Goal: Transaction & Acquisition: Purchase product/service

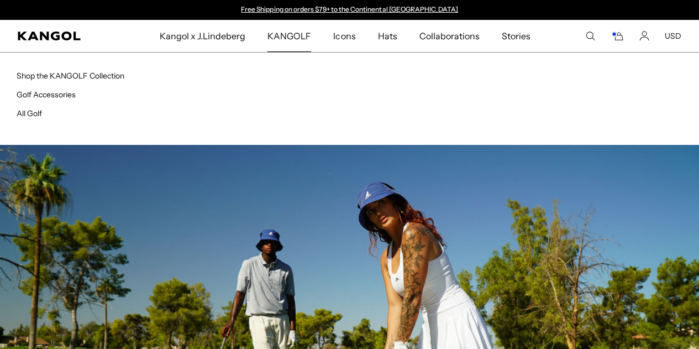
click at [299, 39] on span "KANGOLF" at bounding box center [289, 36] width 44 height 32
click at [28, 111] on link "All Golf" at bounding box center [29, 113] width 25 height 10
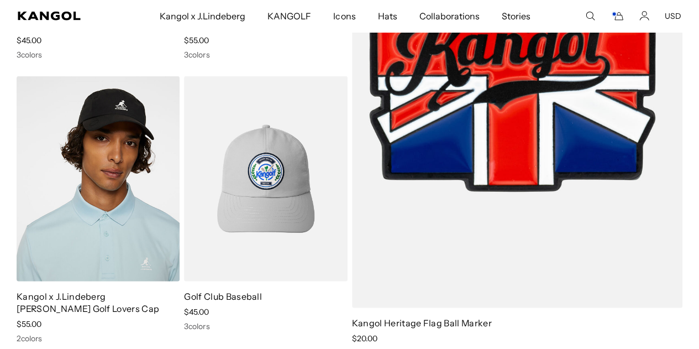
scroll to position [1430, 0]
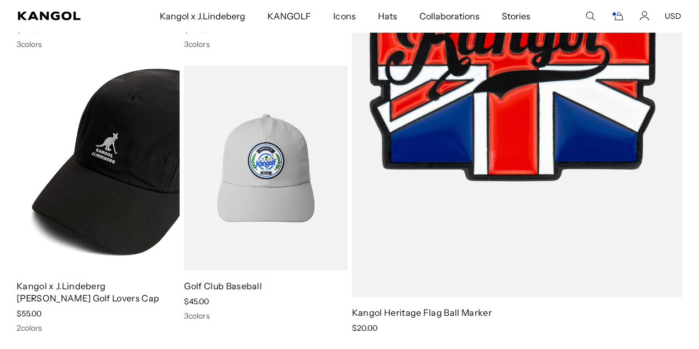
click at [74, 207] on img at bounding box center [98, 168] width 163 height 205
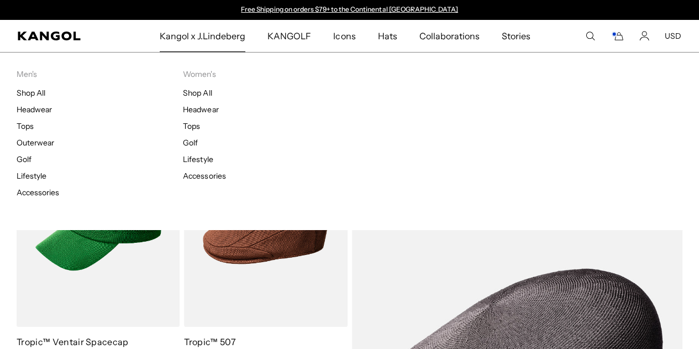
click at [213, 40] on span "Kangol x J.Lindeberg" at bounding box center [203, 36] width 86 height 32
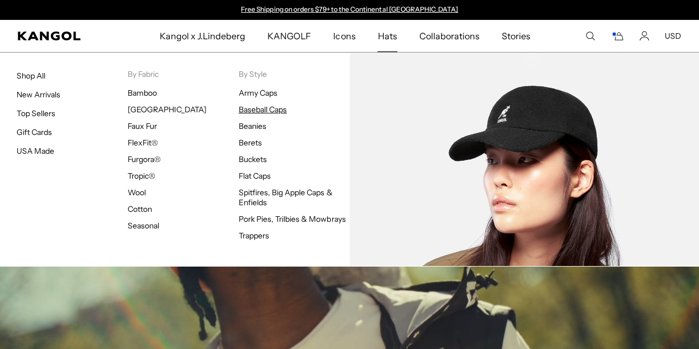
click at [264, 109] on link "Baseball Caps" at bounding box center [263, 109] width 48 height 10
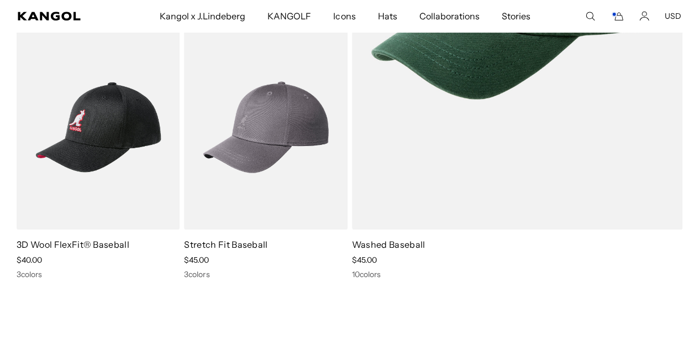
scroll to position [374, 0]
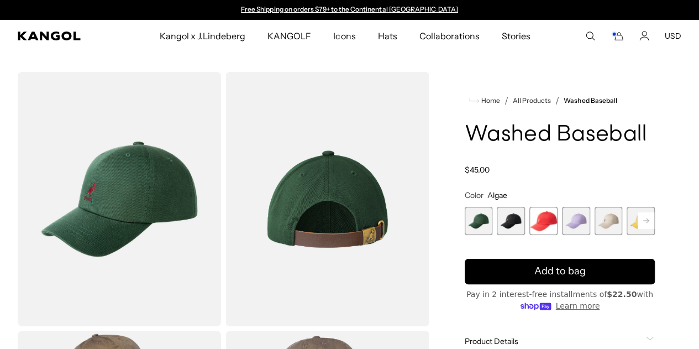
click at [524, 235] on span "2 of 14" at bounding box center [511, 221] width 28 height 28
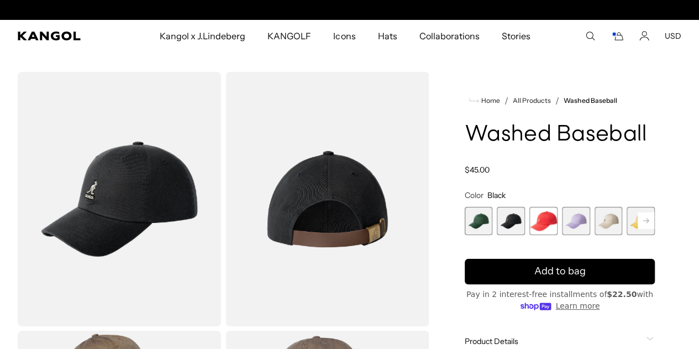
scroll to position [0, 228]
click at [570, 235] on span "4 of 14" at bounding box center [576, 221] width 28 height 28
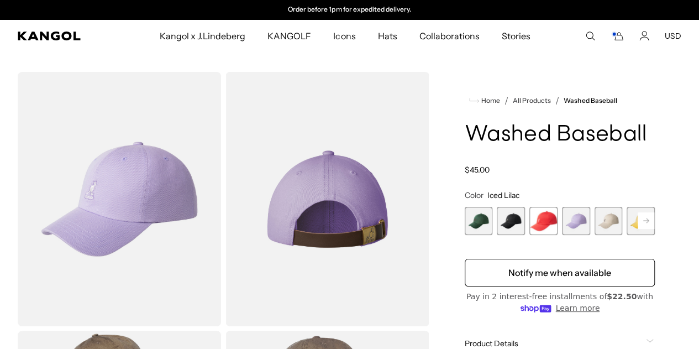
click at [596, 235] on span "5 of 14" at bounding box center [609, 221] width 28 height 28
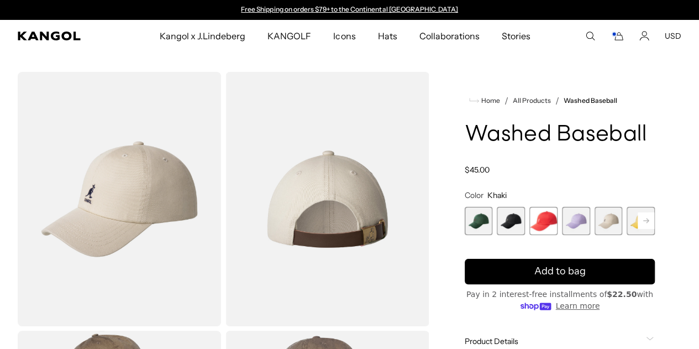
click at [638, 229] on rect at bounding box center [646, 220] width 17 height 17
click at [625, 241] on div "Home / All Products / Washed Baseball Washed Baseball Regular price $45.00 Regu…" at bounding box center [559, 328] width 243 height 513
click at [638, 229] on rect at bounding box center [646, 220] width 17 height 17
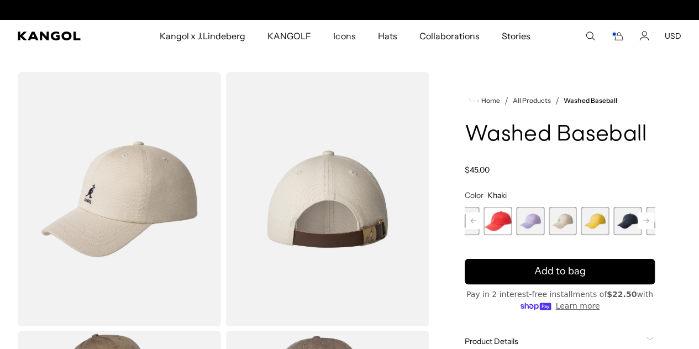
scroll to position [0, 228]
click at [638, 229] on rect at bounding box center [646, 220] width 17 height 17
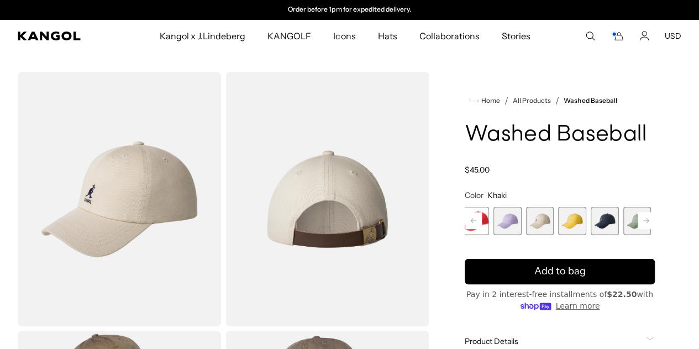
click at [591, 235] on span "7 of 14" at bounding box center [605, 221] width 28 height 28
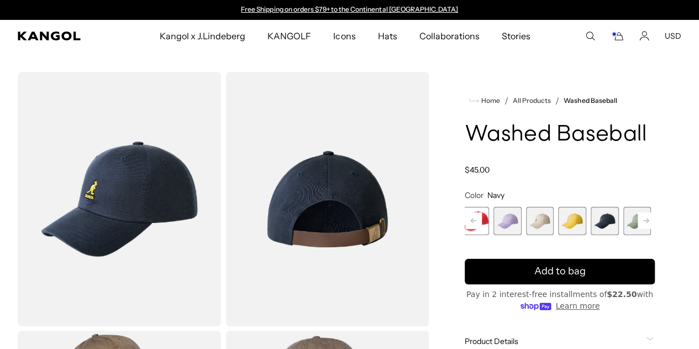
click at [623, 235] on span "8 of 14" at bounding box center [637, 221] width 28 height 28
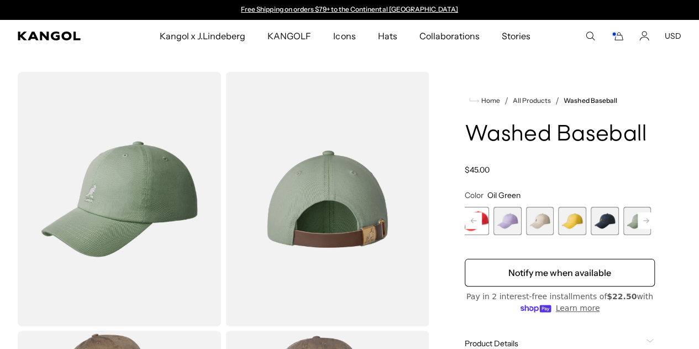
click at [638, 229] on rect at bounding box center [646, 220] width 17 height 17
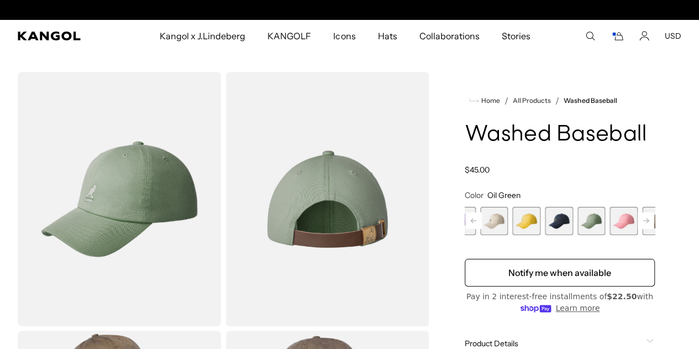
scroll to position [0, 228]
click at [642, 235] on span "10 of 14" at bounding box center [656, 221] width 28 height 28
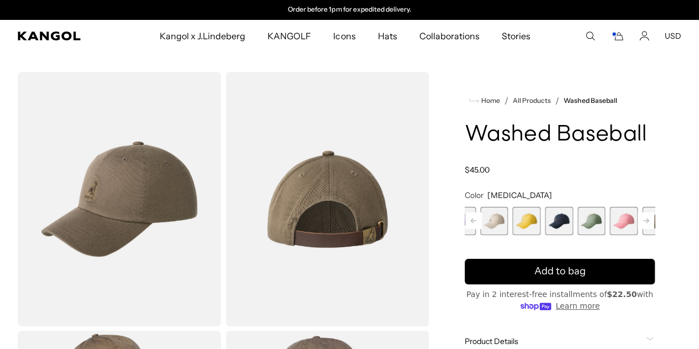
click at [643, 223] on icon at bounding box center [646, 220] width 6 height 4
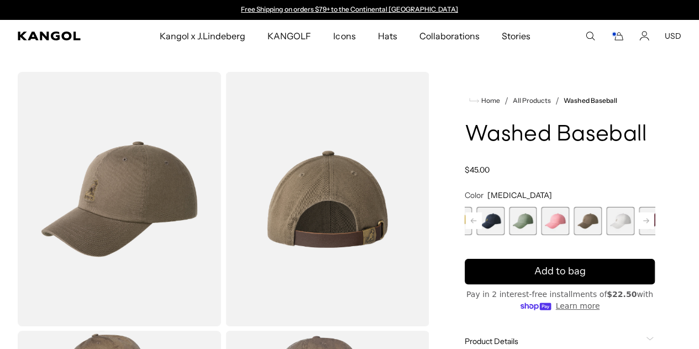
click at [643, 223] on icon at bounding box center [646, 220] width 6 height 4
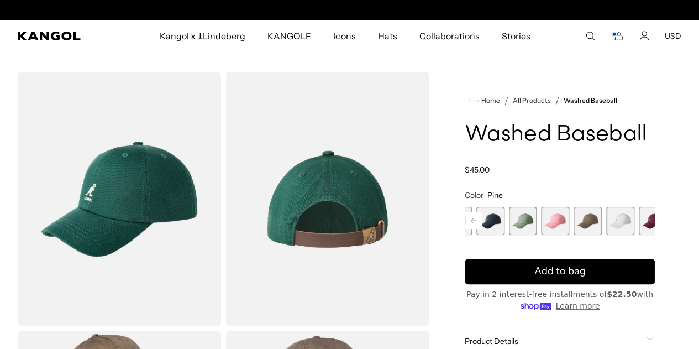
scroll to position [0, 228]
click at [482, 229] on rect at bounding box center [473, 220] width 17 height 17
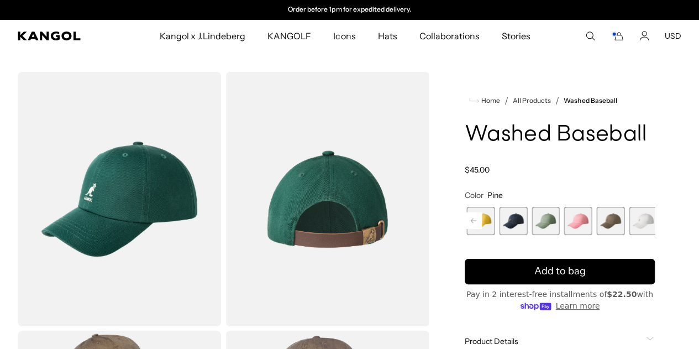
click at [482, 229] on rect at bounding box center [473, 220] width 17 height 17
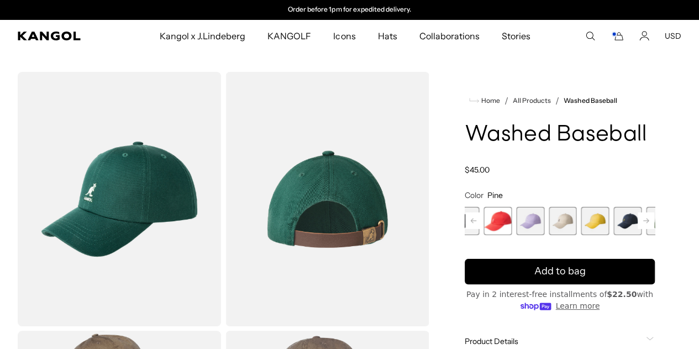
click at [482, 229] on rect at bounding box center [473, 220] width 17 height 17
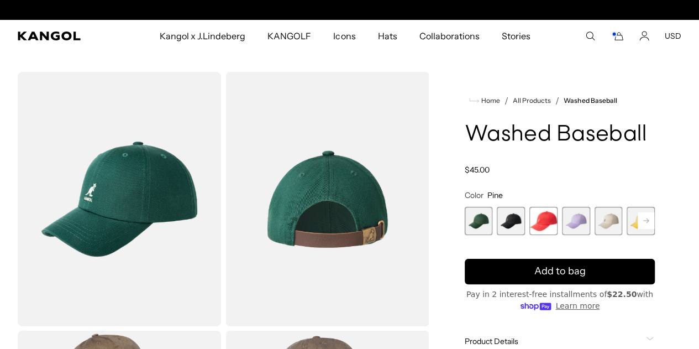
scroll to position [0, 0]
click at [525, 235] on span "2 of 14" at bounding box center [511, 221] width 28 height 28
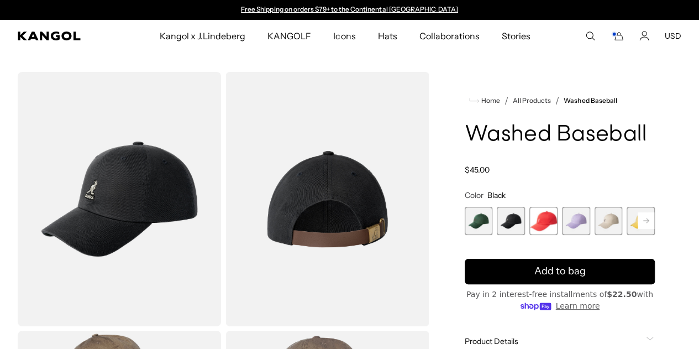
click at [493, 235] on span "1 of 14" at bounding box center [479, 221] width 28 height 28
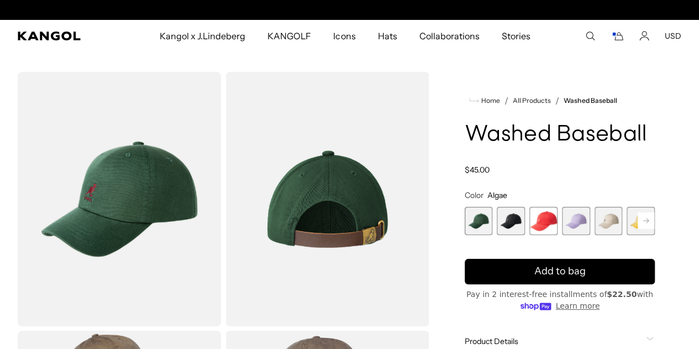
scroll to position [0, 228]
click at [522, 235] on span "2 of 14" at bounding box center [511, 221] width 28 height 28
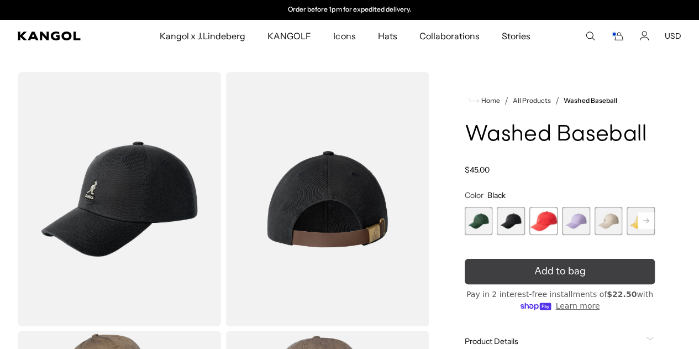
click at [547, 278] on span "Add to bag" at bounding box center [559, 271] width 51 height 15
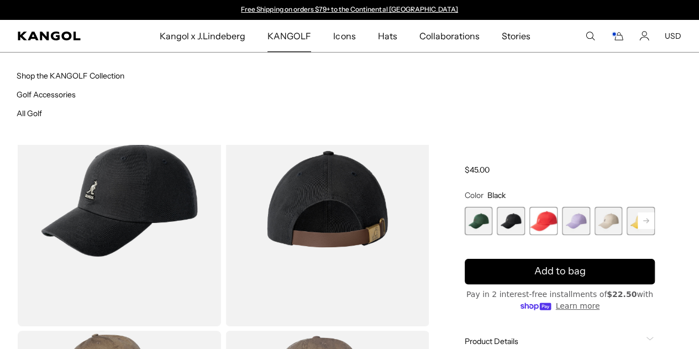
click at [274, 30] on span "KANGOLF" at bounding box center [289, 36] width 44 height 32
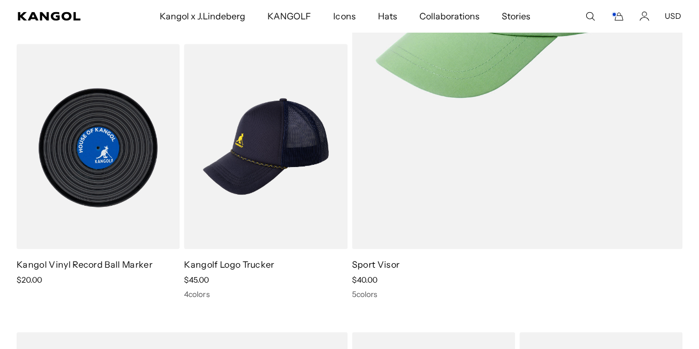
scroll to position [802, 0]
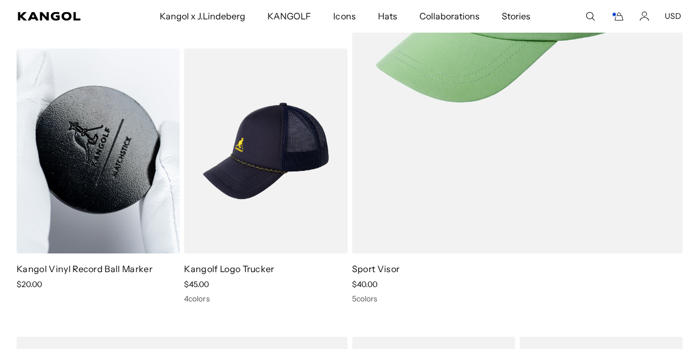
click at [97, 194] on img at bounding box center [98, 150] width 163 height 205
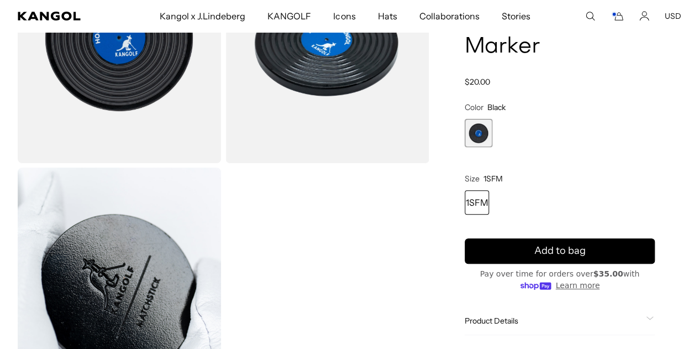
scroll to position [165, 0]
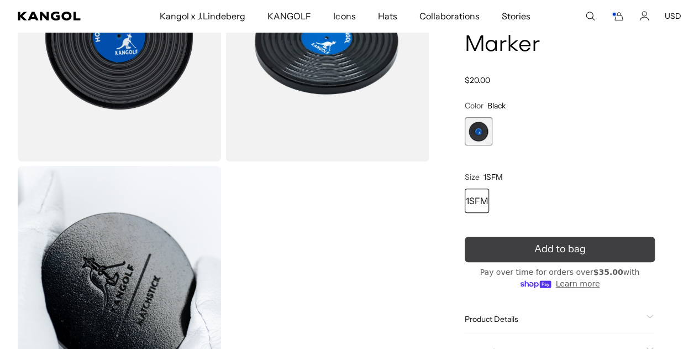
click at [545, 251] on span "Add to bag" at bounding box center [559, 248] width 51 height 15
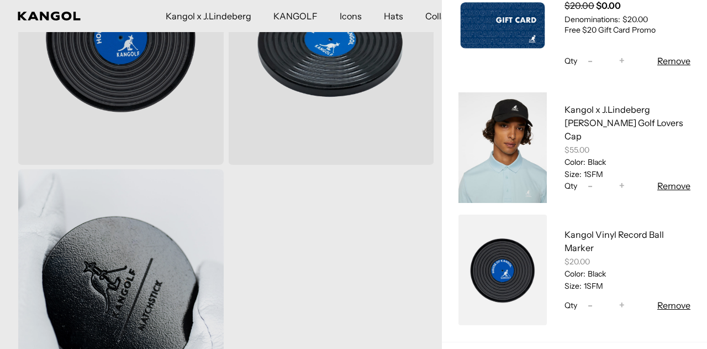
scroll to position [236, 0]
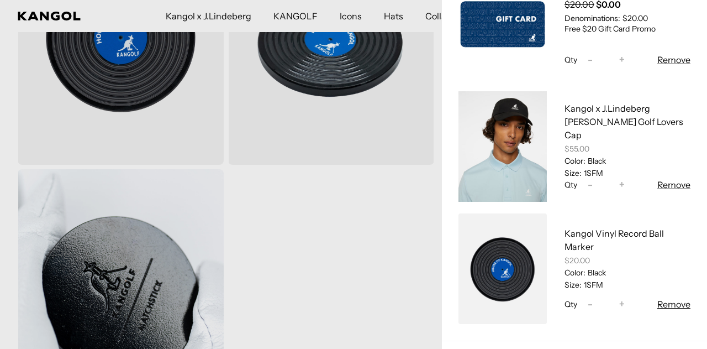
click at [658, 179] on button "Remove" at bounding box center [674, 184] width 33 height 13
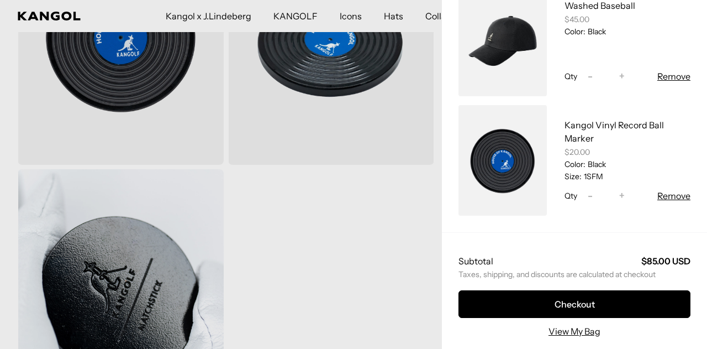
scroll to position [99, 0]
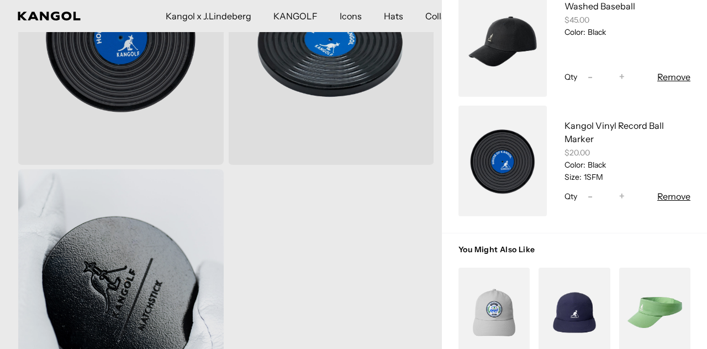
click at [587, 196] on button "Decrease quantity for Kangol Vinyl Record Ball Marker -" at bounding box center [590, 196] width 17 height 13
type input "*"
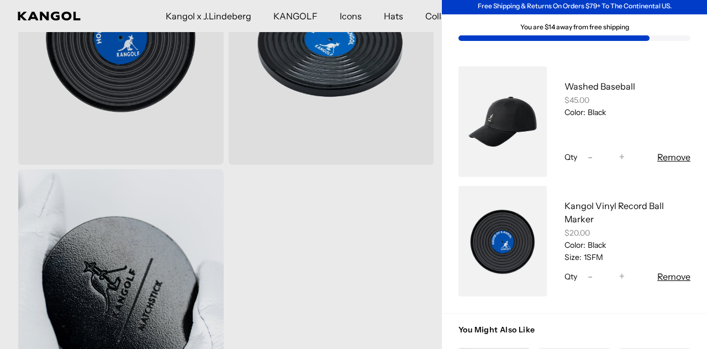
scroll to position [0, 0]
